Goal: Entertainment & Leisure: Consume media (video, audio)

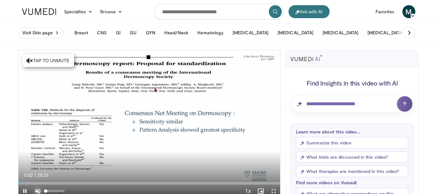
click at [35, 189] on span "Video Player" at bounding box center [37, 190] width 13 height 13
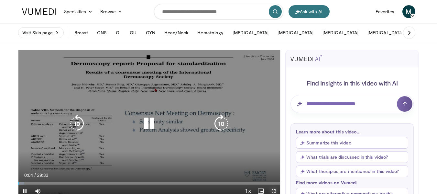
drag, startPoint x: 273, startPoint y: 189, endPoint x: 273, endPoint y: 229, distance: 39.5
click at [273, 190] on span "Video Player" at bounding box center [273, 190] width 13 height 13
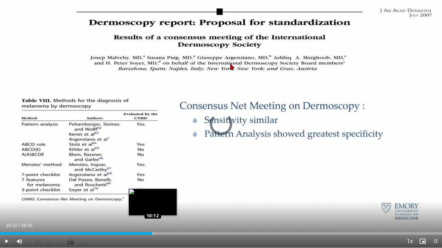
click at [153, 193] on div "Loaded : 29.89% 10:12 10:12" at bounding box center [221, 234] width 442 height 3
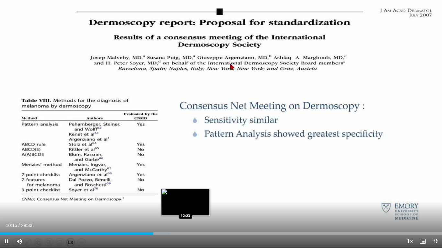
click at [185, 193] on div "Loaded : 38.35% 10:15 12:23" at bounding box center [221, 234] width 442 height 3
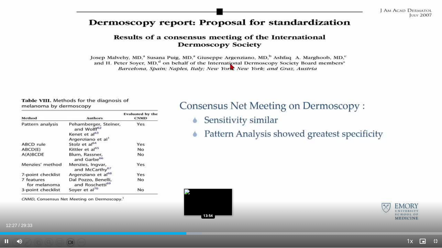
click at [208, 193] on div "Loaded : 45.68% 12:27 13:54" at bounding box center [221, 234] width 442 height 3
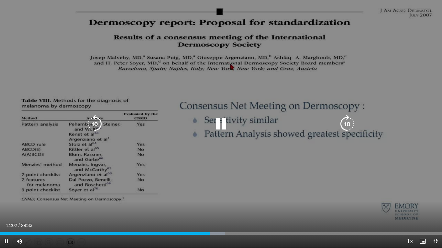
click at [233, 193] on div "Loaded : 50.90% 14:02 15:38" at bounding box center [221, 232] width 442 height 6
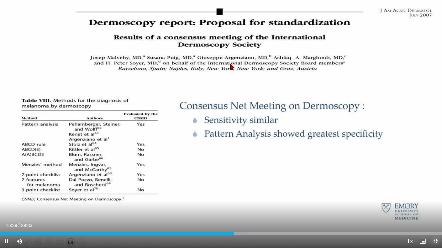
click at [434, 193] on span "Video Player" at bounding box center [435, 241] width 13 height 13
